Goal: Navigation & Orientation: Go to known website

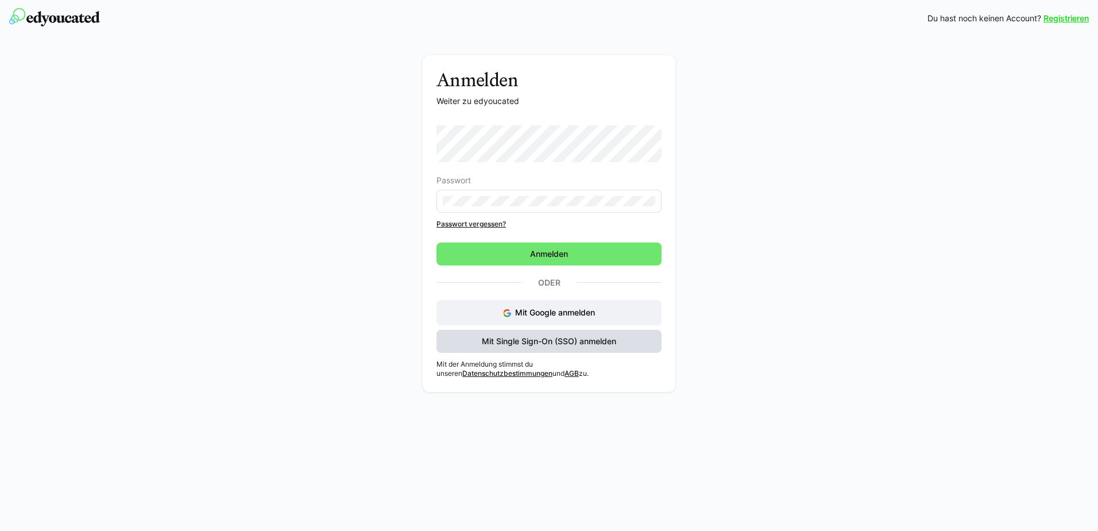
click at [579, 346] on span "Mit Single Sign-On (SSO) anmelden" at bounding box center [549, 340] width 138 height 11
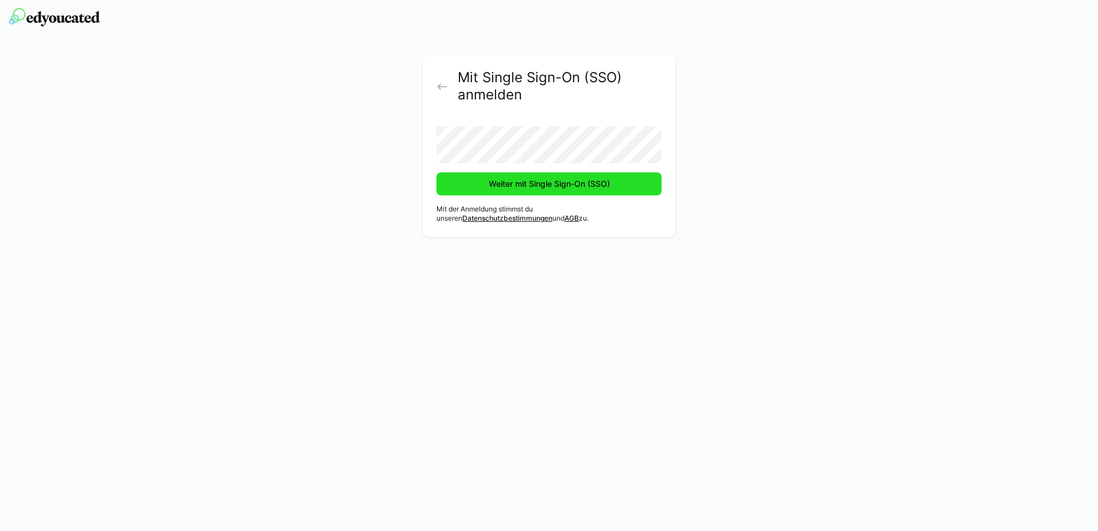
click at [574, 184] on span "Weiter mit Single Sign-On (SSO)" at bounding box center [549, 183] width 125 height 11
